Goal: Transaction & Acquisition: Subscribe to service/newsletter

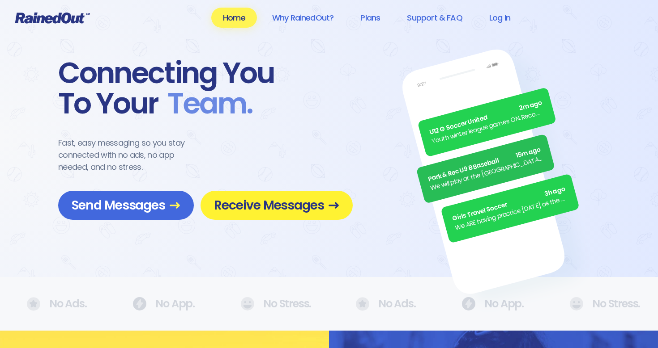
click at [278, 204] on span "Receive Messages" at bounding box center [276, 206] width 125 height 16
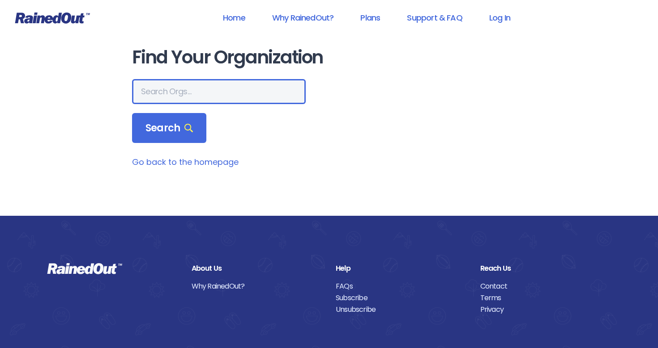
click at [225, 102] on input "text" at bounding box center [219, 91] width 174 height 25
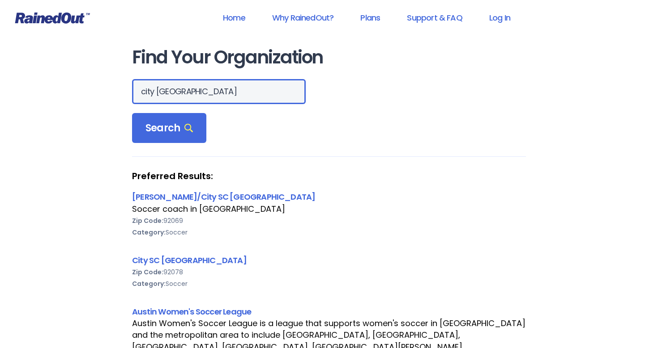
type input "city sc san Marcos"
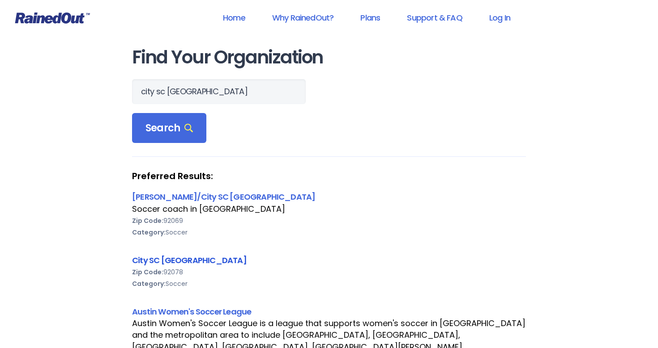
drag, startPoint x: 225, startPoint y: 102, endPoint x: 168, endPoint y: 264, distance: 171.9
click at [168, 264] on link "City SC San Marcos" at bounding box center [189, 260] width 115 height 11
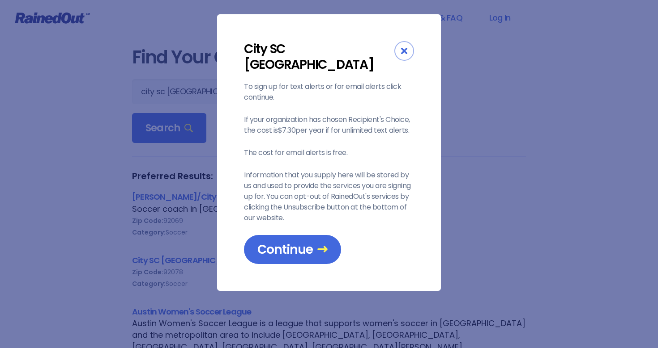
click at [403, 48] on icon "Close" at bounding box center [404, 51] width 6 height 6
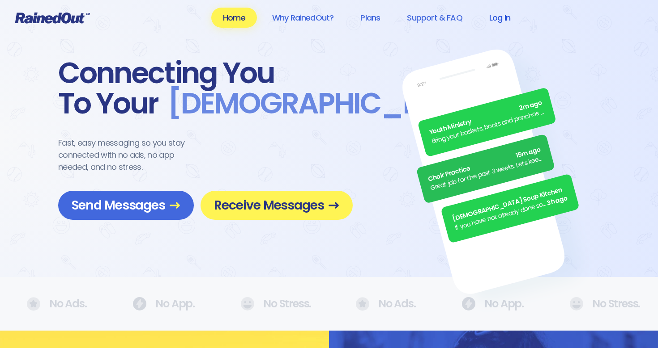
click at [503, 17] on link "Log In" at bounding box center [499, 18] width 44 height 20
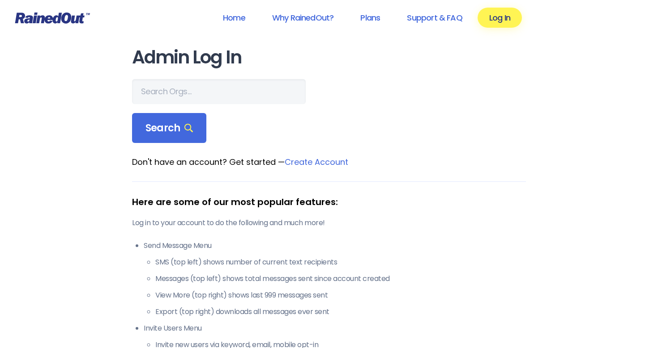
click at [68, 20] on icon at bounding box center [52, 18] width 75 height 11
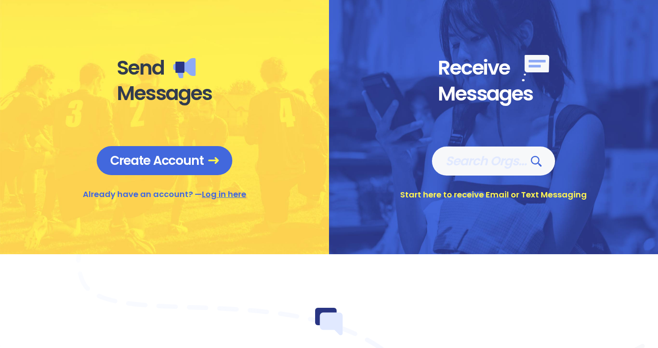
scroll to position [348, 0]
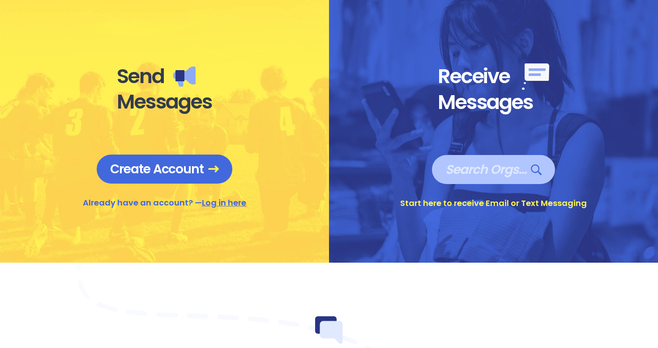
click at [497, 167] on span "Search Orgs…" at bounding box center [493, 170] width 96 height 16
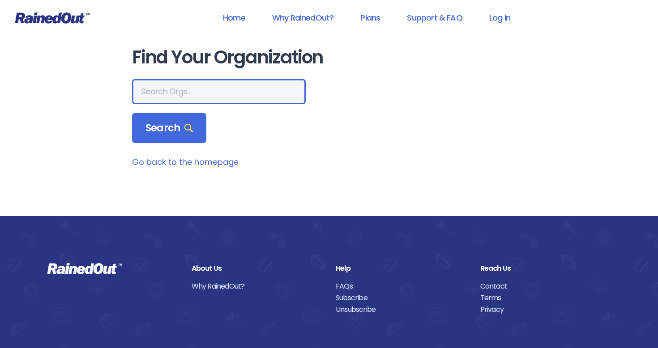
click at [179, 91] on input "text" at bounding box center [219, 91] width 174 height 25
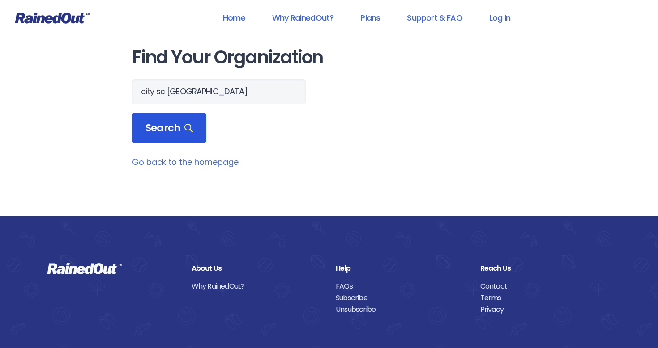
drag, startPoint x: 162, startPoint y: 106, endPoint x: 166, endPoint y: 125, distance: 19.2
click at [166, 125] on span "Search" at bounding box center [168, 128] width 47 height 13
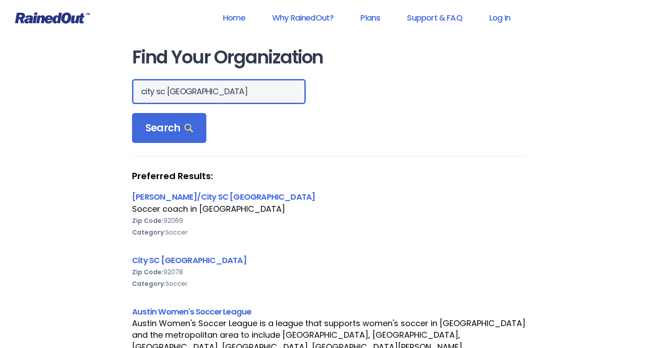
click at [208, 94] on input "city sc San Marcos" at bounding box center [219, 91] width 174 height 25
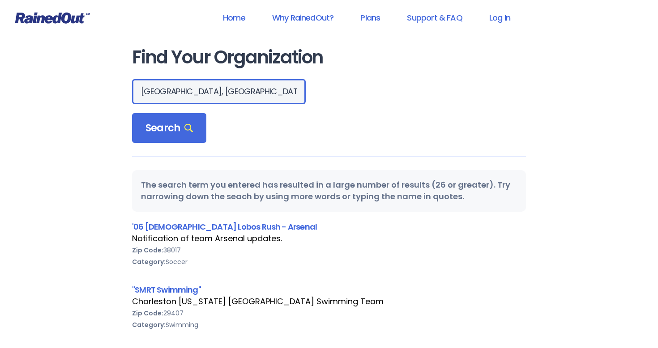
drag, startPoint x: 185, startPoint y: 92, endPoint x: 220, endPoint y: 93, distance: 35.4
click at [220, 93] on input "San Marcos, ca" at bounding box center [219, 91] width 174 height 25
type input "San Marcos"
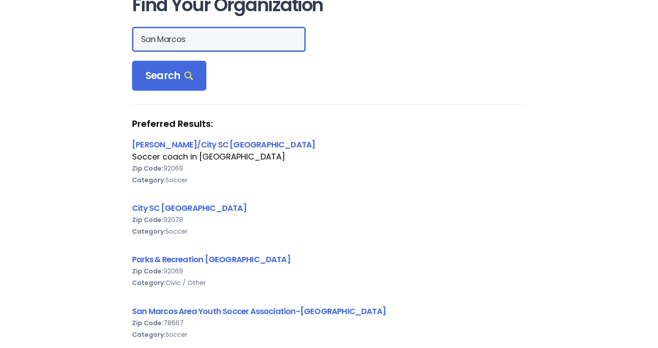
scroll to position [53, 0]
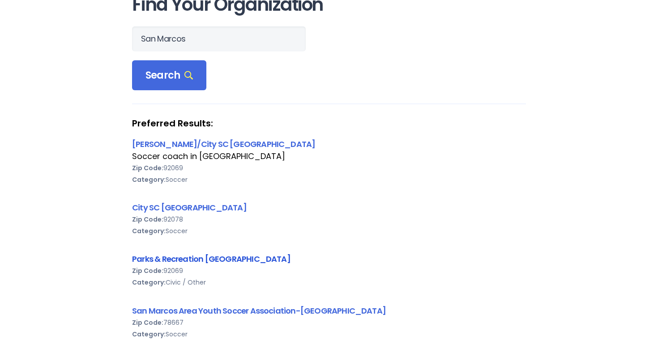
click at [204, 261] on link "Parks & Recreation San Marcos" at bounding box center [211, 259] width 158 height 11
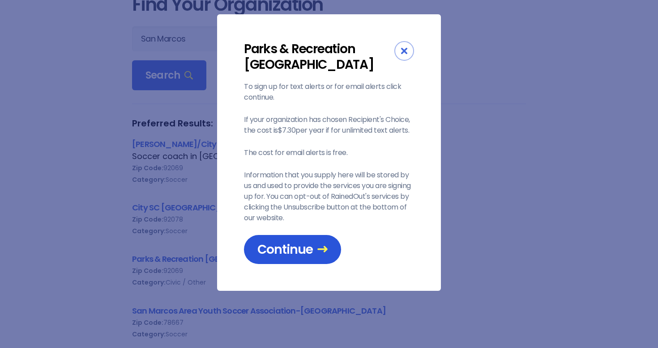
click at [327, 252] on link "Continue" at bounding box center [292, 249] width 97 height 29
